Goal: Information Seeking & Learning: Find specific page/section

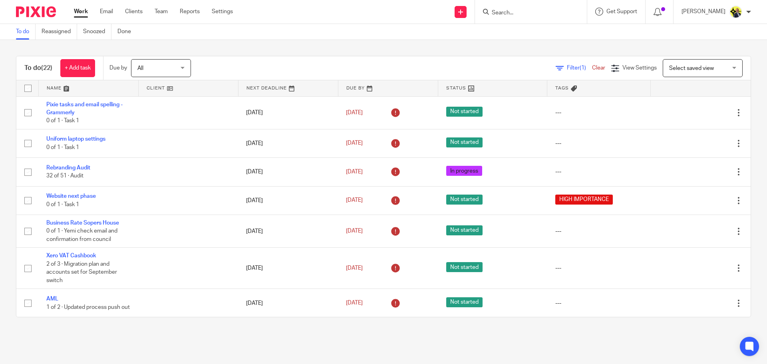
click at [232, 44] on div "To do (22) + Add task Due by All All [DATE] [DATE] This week Next week This mon…" at bounding box center [383, 186] width 767 height 293
click at [507, 14] on input "Search" at bounding box center [527, 13] width 72 height 7
click at [511, 12] on input "Search" at bounding box center [527, 13] width 72 height 7
type input "rahab"
click at [540, 46] on link at bounding box center [557, 37] width 135 height 25
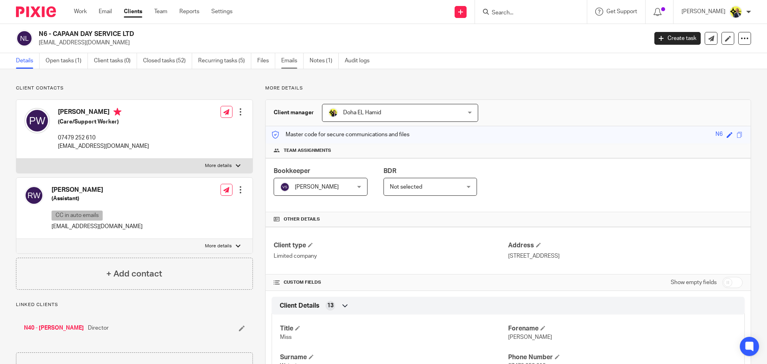
click at [292, 65] on link "Emails" at bounding box center [292, 61] width 22 height 16
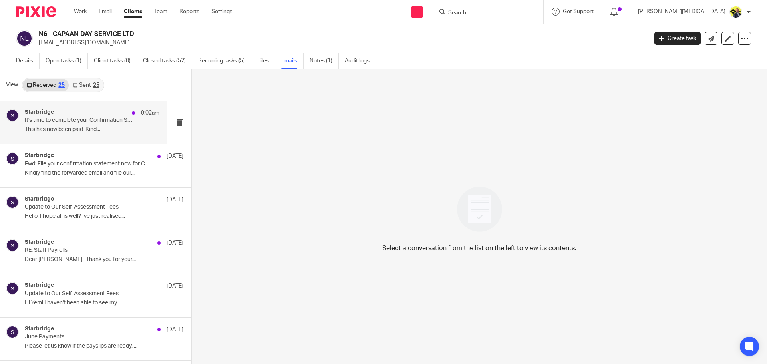
click at [74, 132] on p "This has now been paid Kind..." at bounding box center [92, 129] width 135 height 7
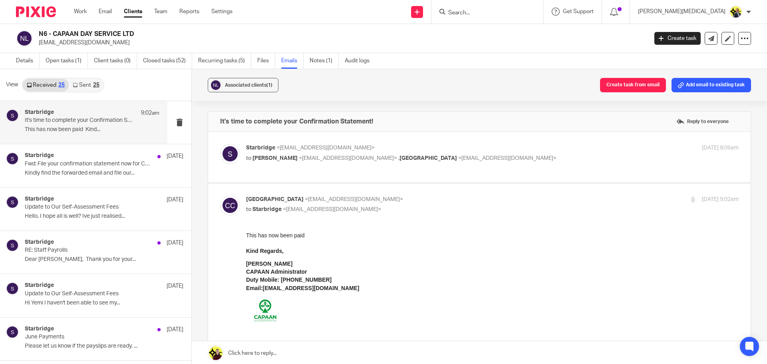
click at [518, 164] on div "Starbridge <info@starbridge.uk> to Pauline Wainaina <dynasty691@hotmail.com> , …" at bounding box center [479, 157] width 519 height 27
click at [64, 174] on p "Kindly find the forwarded email and file our..." at bounding box center [92, 173] width 135 height 7
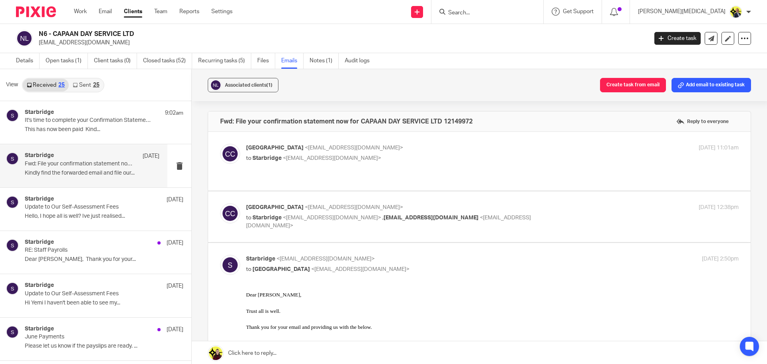
click at [90, 84] on link "Sent 25" at bounding box center [86, 85] width 34 height 13
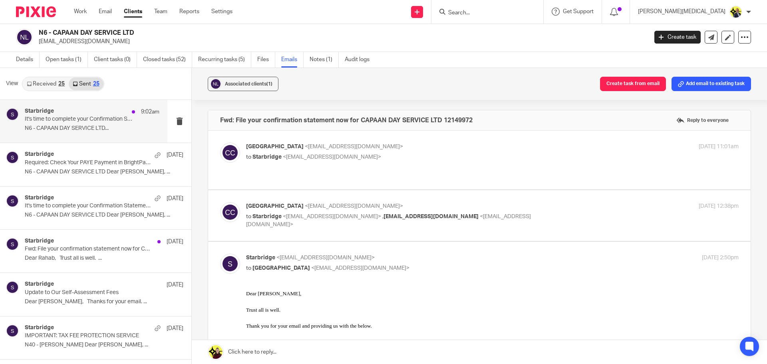
click at [70, 131] on p "N6 - CAPAAN DAY SERVICE LTD..." at bounding box center [92, 128] width 135 height 7
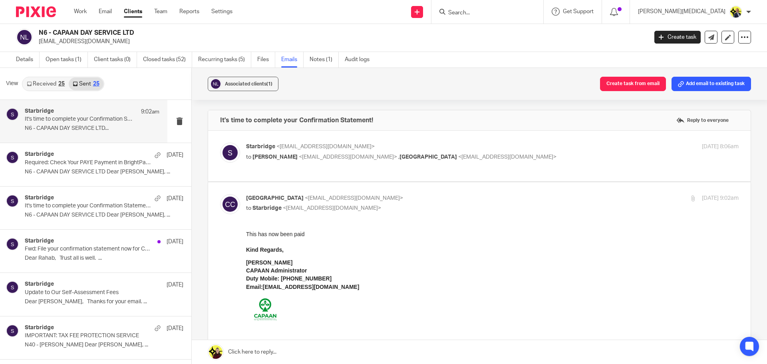
scroll to position [0, 0]
click at [87, 168] on div "Starbridge 14 Aug Required: Check Your PAYE Payment in BrightPay Portal N6 - CA…" at bounding box center [92, 164] width 135 height 27
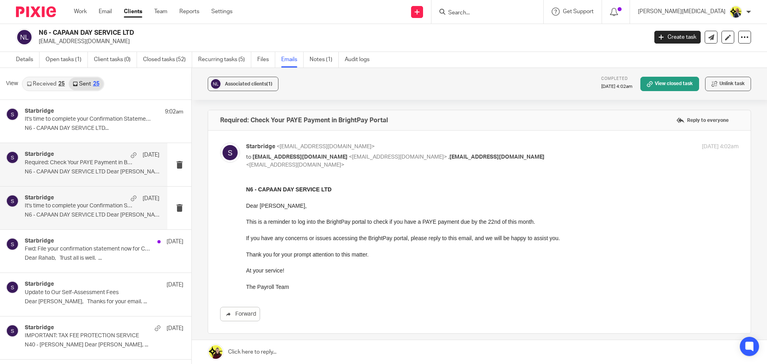
click at [45, 212] on p "N6 - CAPAAN DAY SERVICE LTD Dear Pauline, ..." at bounding box center [92, 215] width 135 height 7
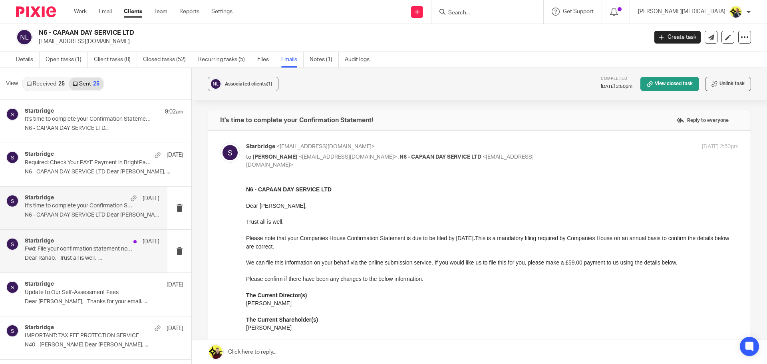
click at [75, 250] on p "Fwd: File your confirmation statement now for CAPAAN DAY SERVICE LTD 12149972" at bounding box center [79, 249] width 108 height 7
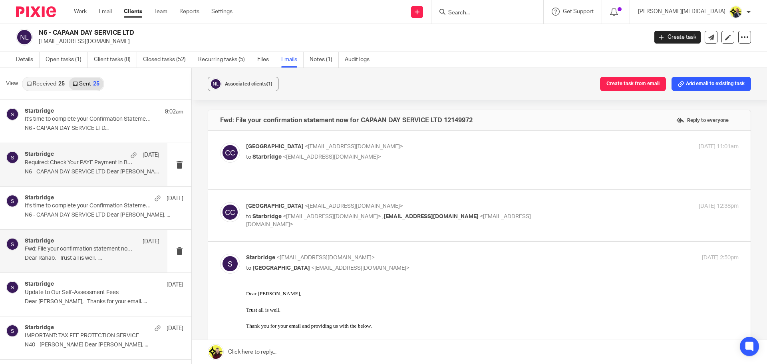
click at [78, 169] on p "N6 - CAPAAN DAY SERVICE LTD Dear Pauline, ..." at bounding box center [92, 172] width 135 height 7
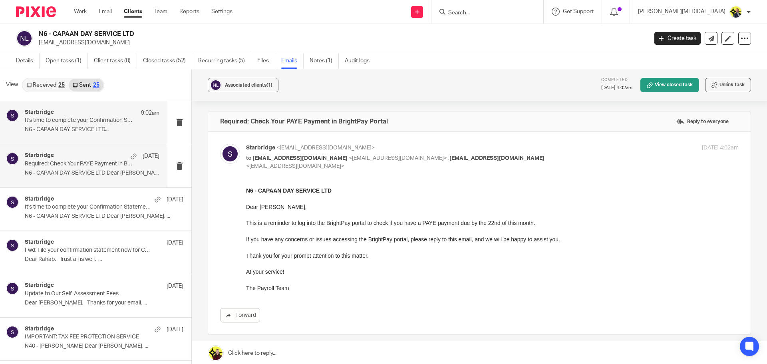
click at [63, 133] on div "Starbridge 9:02am It's time to complete your Confirmation Statement! N6 - CAPAA…" at bounding box center [92, 122] width 135 height 27
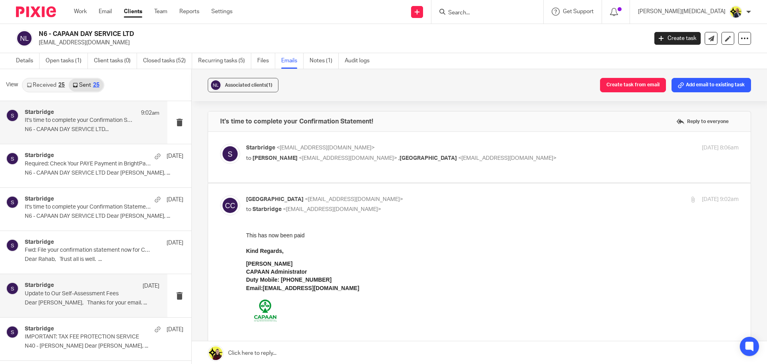
click at [60, 305] on p "Dear David, Thanks for your email. ..." at bounding box center [92, 303] width 135 height 7
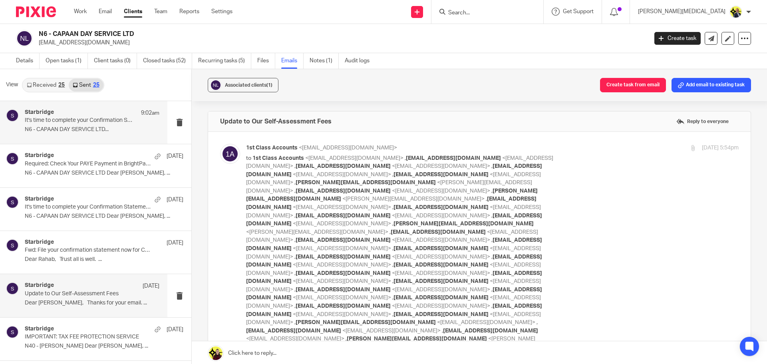
click at [81, 134] on div "Starbridge 9:02am It's time to complete your Confirmation Statement! N6 - CAPAA…" at bounding box center [92, 122] width 135 height 27
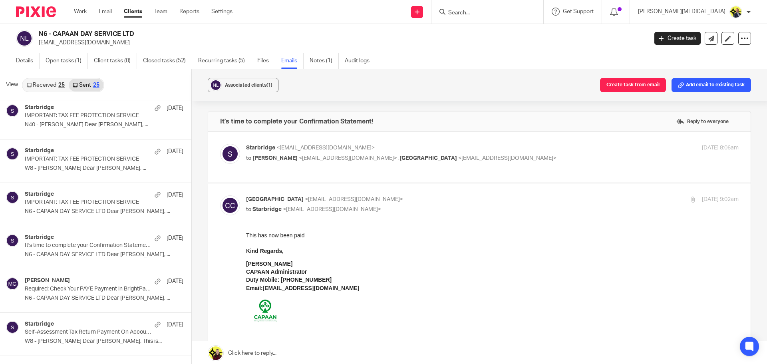
scroll to position [221, 0]
click at [82, 293] on div "Megan George 14 Jul Required: Check Your PAYE Payment in BrightPay Portal N6 - …" at bounding box center [92, 290] width 135 height 27
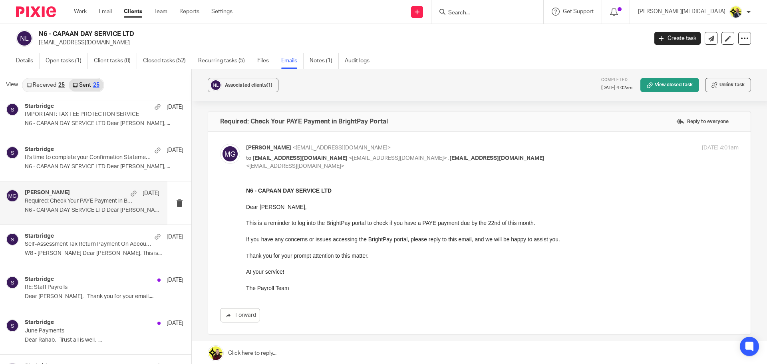
scroll to position [312, 0]
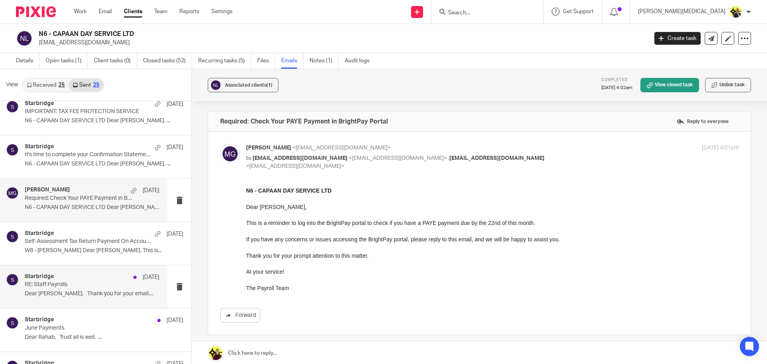
click at [82, 287] on p "RE: Staff Payrolls" at bounding box center [79, 284] width 108 height 7
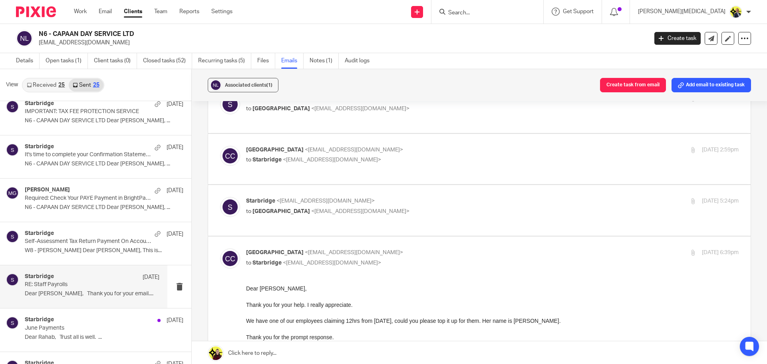
scroll to position [47, 0]
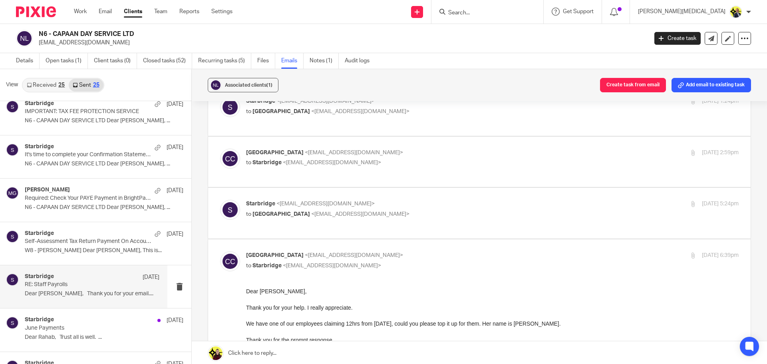
click at [425, 198] on label at bounding box center [479, 213] width 543 height 51
click at [220, 199] on input "checkbox" at bounding box center [220, 199] width 0 height 0
checkbox input "true"
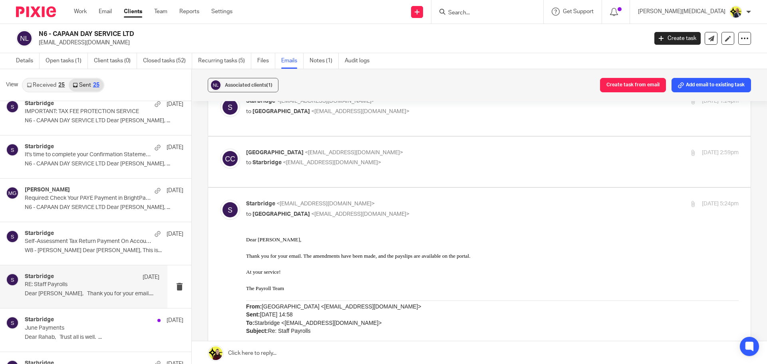
scroll to position [0, 0]
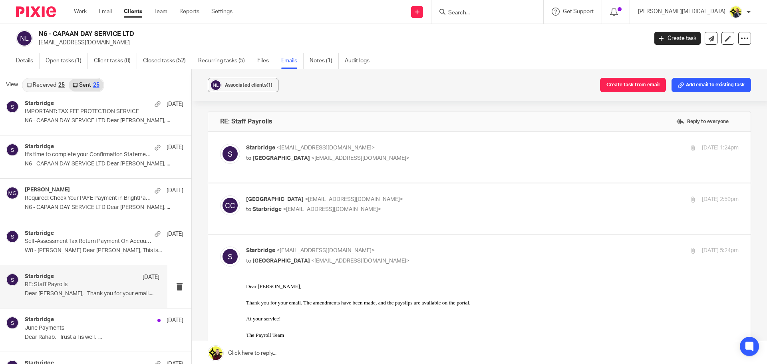
click at [421, 165] on div "Starbridge <info@starbridge.uk> to Capaan Day Centre <capaandayservice@gmail.co…" at bounding box center [479, 157] width 519 height 27
click at [409, 157] on p "to Capaan Day Centre <capaandayservice@gmail.com>" at bounding box center [410, 158] width 329 height 8
checkbox input "true"
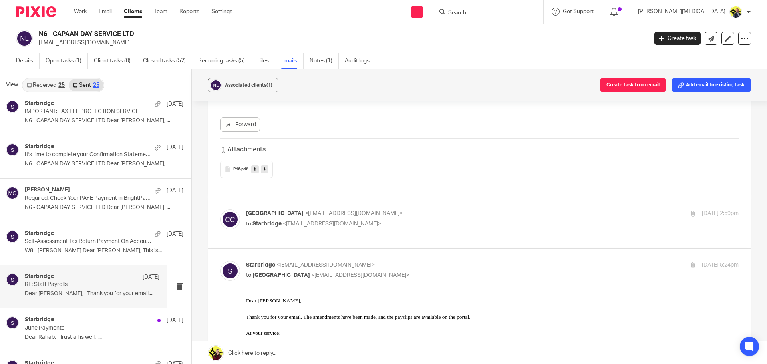
scroll to position [408, 0]
click at [235, 168] on span "P46" at bounding box center [236, 168] width 7 height 5
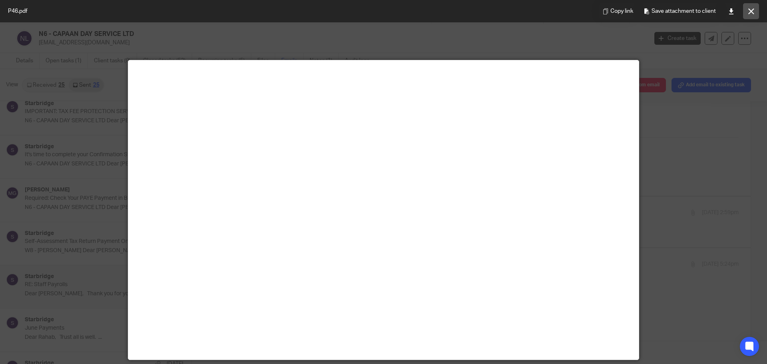
click at [751, 14] on icon at bounding box center [752, 11] width 6 height 6
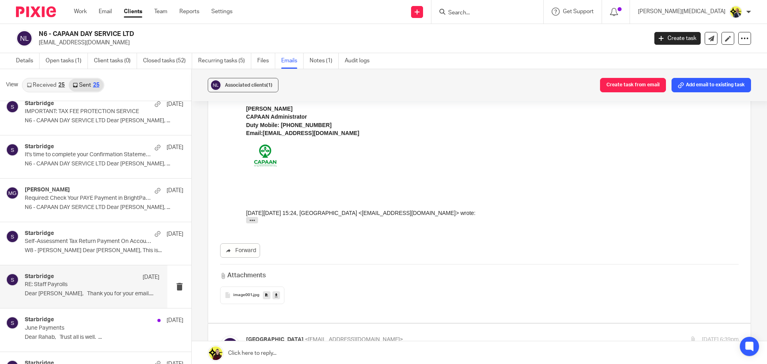
scroll to position [760, 0]
click at [235, 293] on span "image001" at bounding box center [242, 295] width 19 height 5
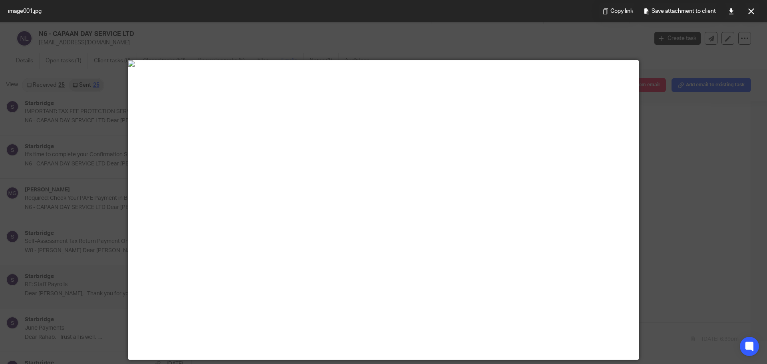
click at [701, 170] on div at bounding box center [383, 182] width 767 height 364
click at [750, 14] on button at bounding box center [751, 11] width 16 height 16
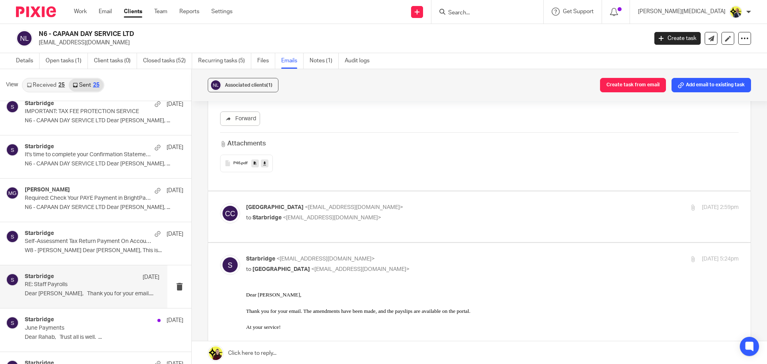
scroll to position [413, 0]
click at [432, 221] on p "to Starbridge <info@starbridge.uk>" at bounding box center [410, 218] width 329 height 8
checkbox input "true"
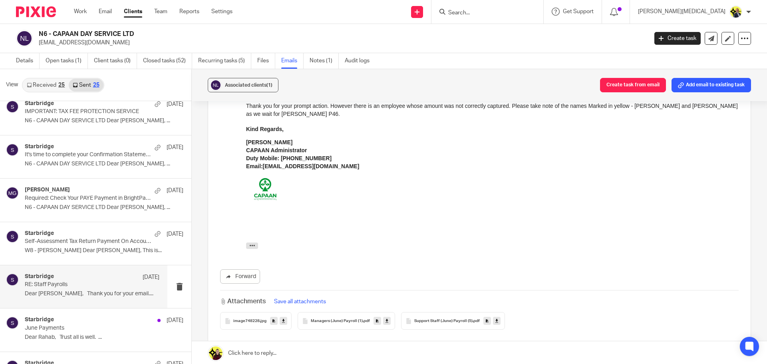
scroll to position [567, 0]
click at [433, 322] on span "Support Staff (June) Payroll (5)" at bounding box center [443, 321] width 58 height 5
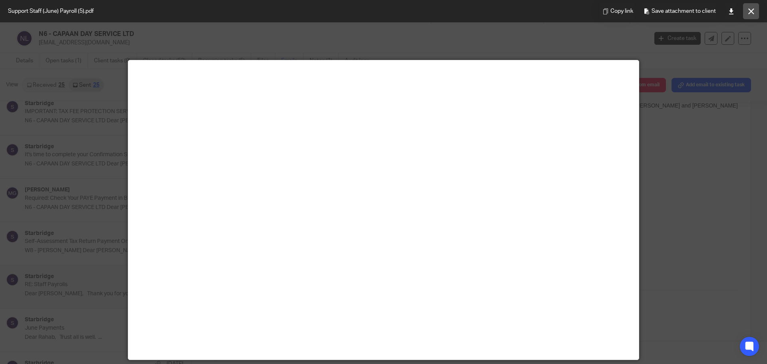
click at [757, 12] on button at bounding box center [751, 11] width 16 height 16
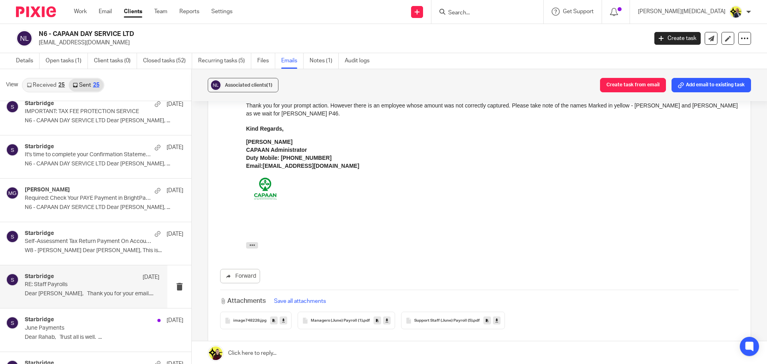
click at [337, 320] on span "Managers (June) Payroll (1)" at bounding box center [337, 321] width 52 height 5
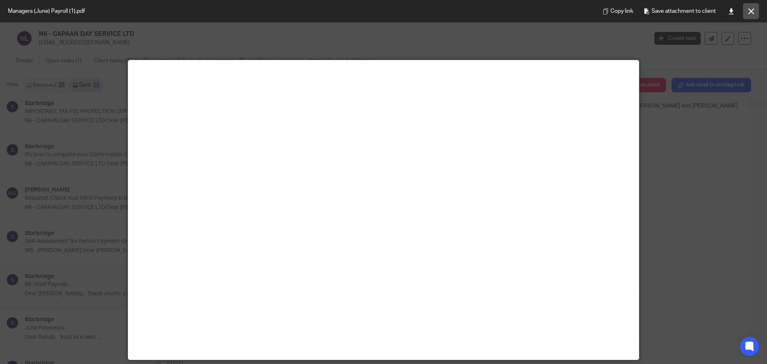
click at [747, 14] on button at bounding box center [751, 11] width 16 height 16
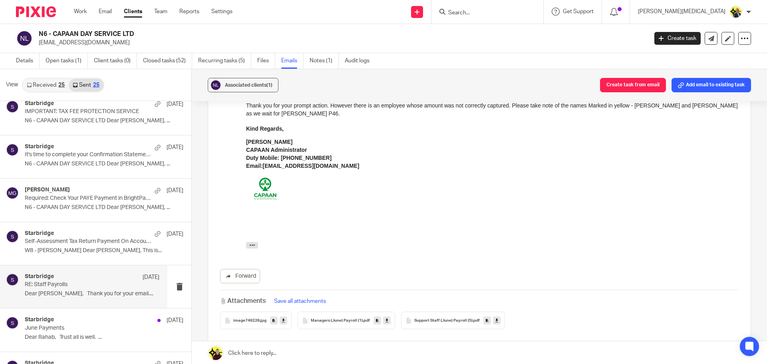
click at [434, 321] on span "Support Staff (June) Payroll (5)" at bounding box center [443, 321] width 58 height 5
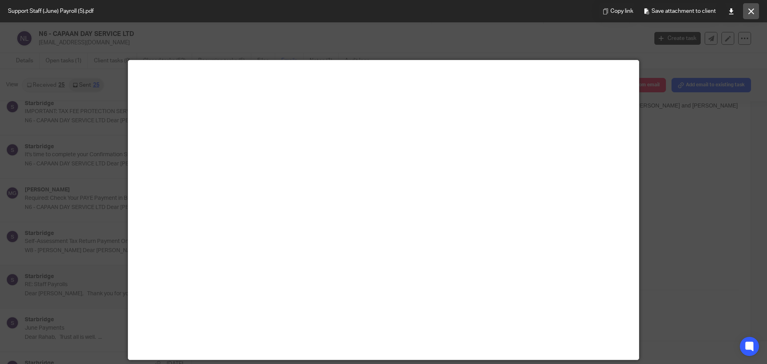
click at [754, 13] on icon at bounding box center [752, 11] width 6 height 6
